Goal: Navigation & Orientation: Find specific page/section

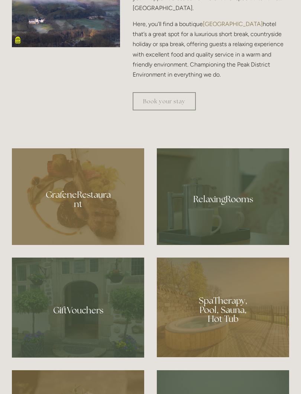
scroll to position [432, 0]
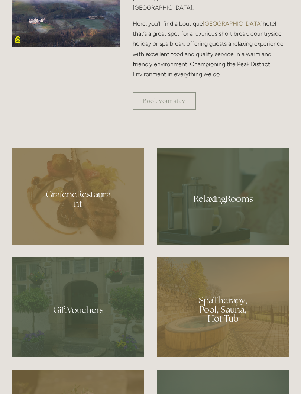
click at [83, 226] on div at bounding box center [78, 196] width 132 height 97
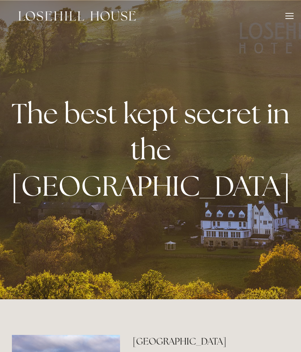
scroll to position [453, 0]
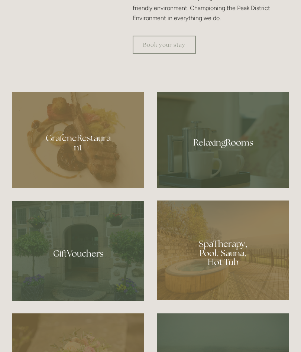
click at [233, 166] on div at bounding box center [223, 140] width 132 height 96
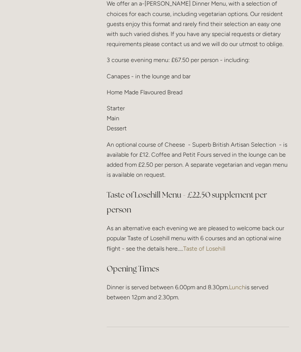
scroll to position [888, 0]
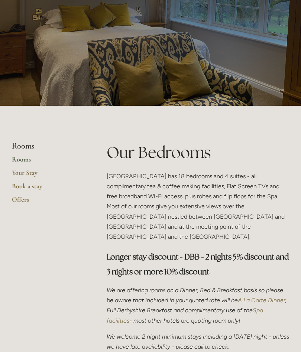
scroll to position [33, 0]
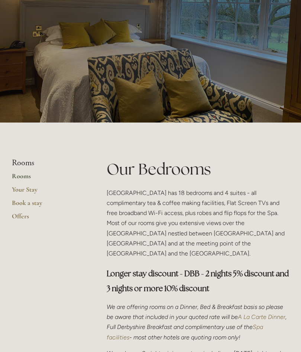
click at [23, 217] on link "Offers" at bounding box center [47, 219] width 71 height 13
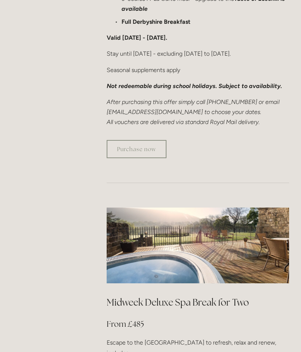
scroll to position [538, 0]
